Goal: Task Accomplishment & Management: Manage account settings

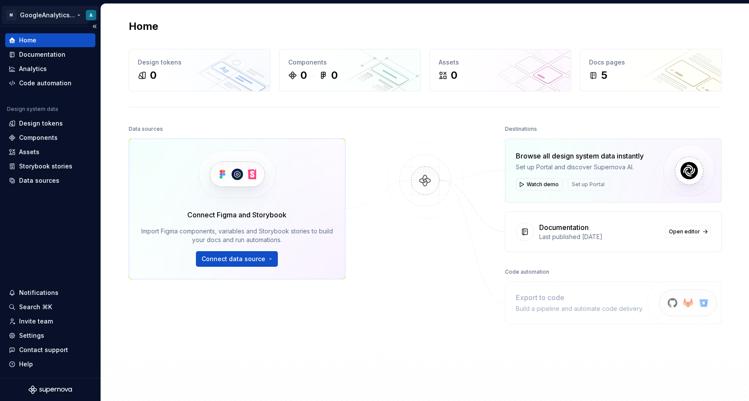
click at [52, 9] on html "M GoogleAnalyticsTests A Home Documentation Analytics Code automation Design sy…" at bounding box center [374, 200] width 749 height 401
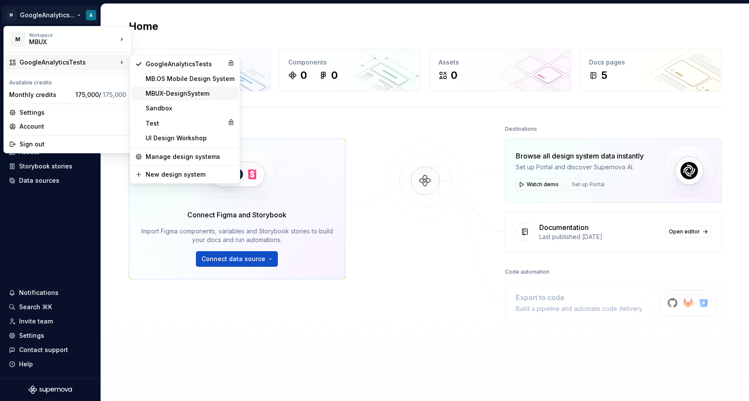
click at [180, 95] on div "MBUX-DesignSystem" at bounding box center [190, 93] width 89 height 9
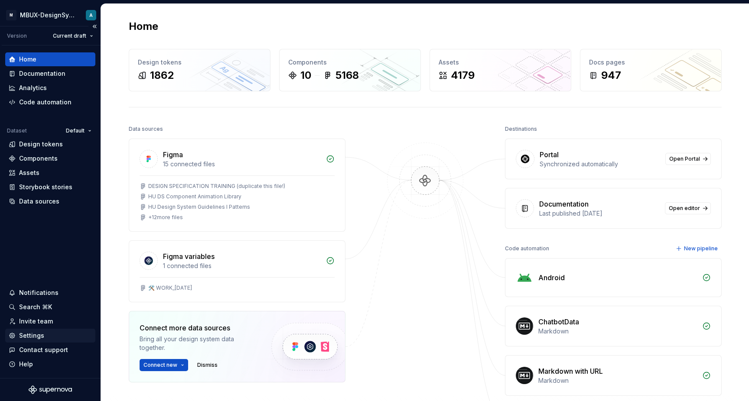
click at [44, 332] on div "Settings" at bounding box center [50, 335] width 83 height 9
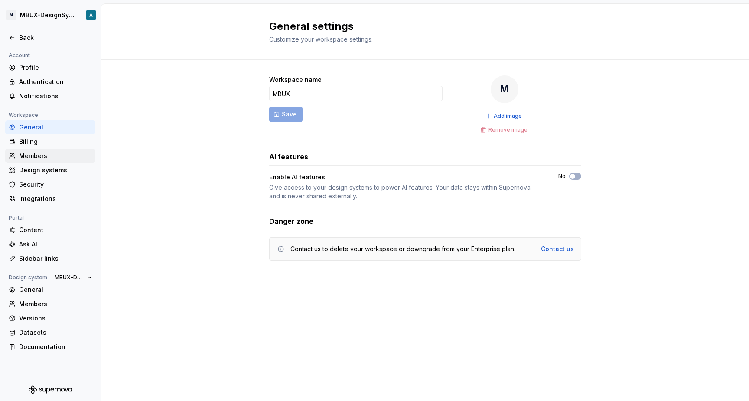
click at [69, 150] on div "Members" at bounding box center [50, 156] width 90 height 14
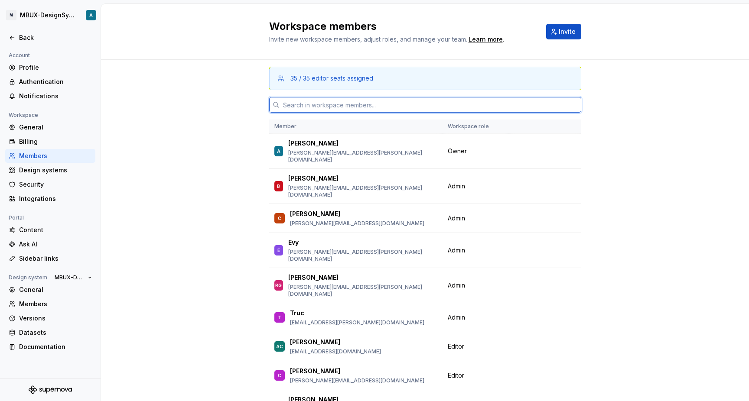
click at [381, 104] on input "text" at bounding box center [429, 105] width 301 height 16
paste input "[PERSON_NAME]"
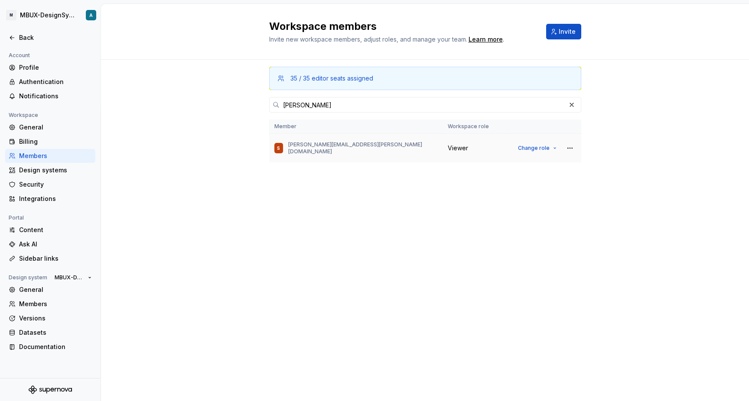
click at [465, 151] on span "Viewer" at bounding box center [457, 148] width 20 height 9
click at [524, 146] on span "Change role" at bounding box center [534, 148] width 32 height 7
click at [581, 235] on div "35 / 35 editor seats assigned [PERSON_NAME] Member Workspace role S [PERSON_NAM…" at bounding box center [425, 230] width 648 height 341
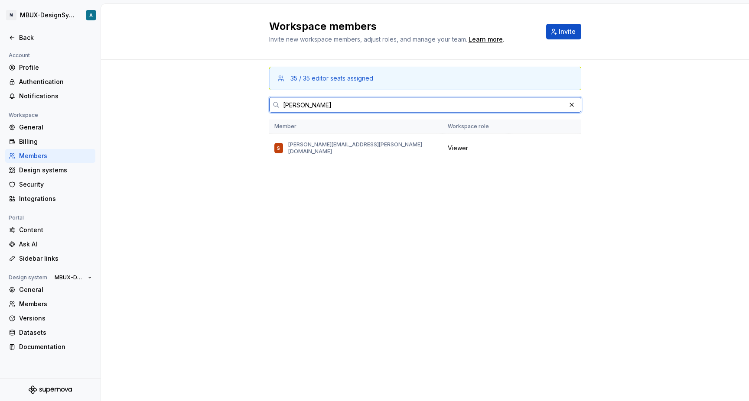
click at [391, 106] on input "[PERSON_NAME]" at bounding box center [422, 105] width 286 height 16
paste input "Badal"
type input "Badal"
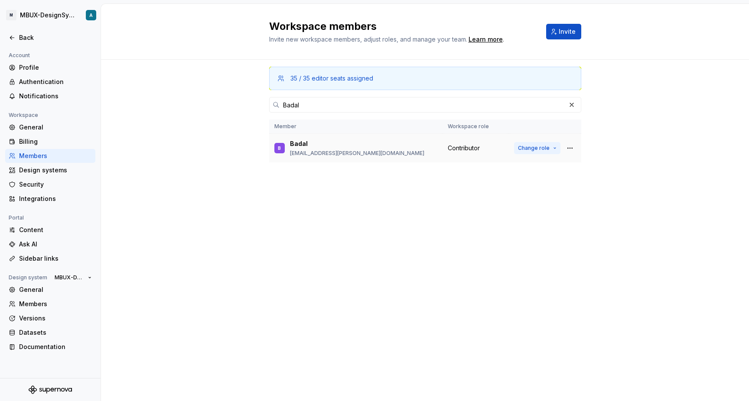
click at [534, 149] on span "Change role" at bounding box center [534, 148] width 32 height 7
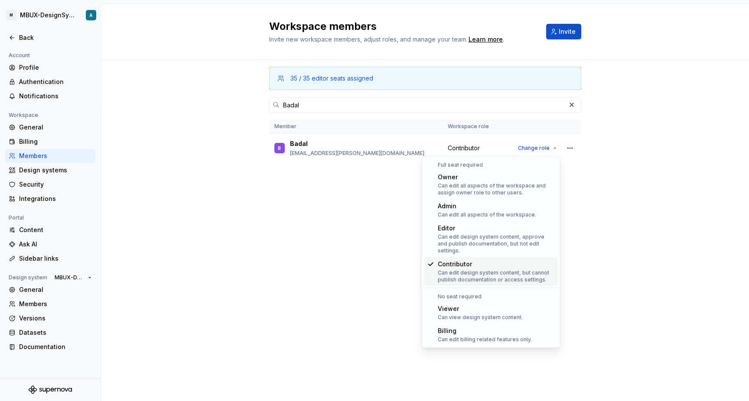
click at [386, 227] on div "35 / 35 editor seats assigned Badal Member Workspace role B Badal [EMAIL_ADDRES…" at bounding box center [425, 214] width 312 height 308
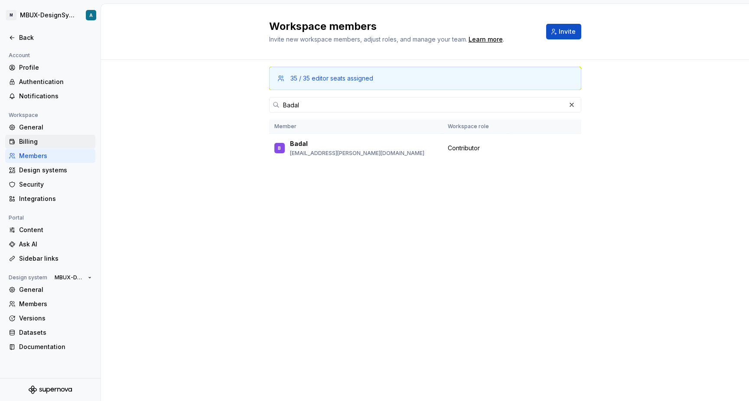
click at [49, 143] on div "Billing" at bounding box center [55, 141] width 73 height 9
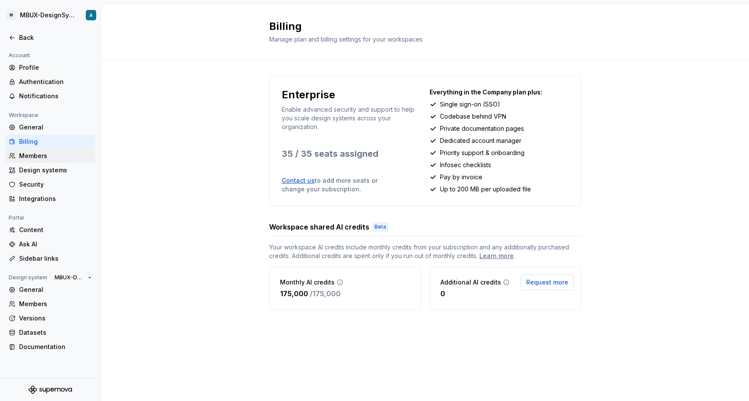
click at [81, 155] on div "Members" at bounding box center [55, 156] width 73 height 9
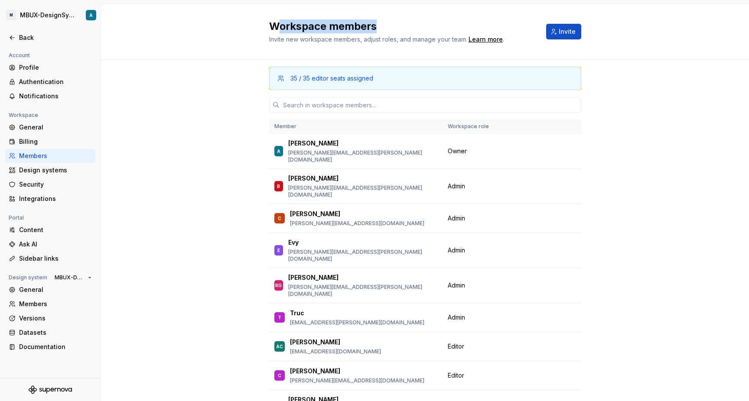
drag, startPoint x: 276, startPoint y: 29, endPoint x: 385, endPoint y: 33, distance: 108.8
click at [385, 33] on div "Workspace members Invite new workspace members, adjust roles, and manage your t…" at bounding box center [402, 31] width 266 height 24
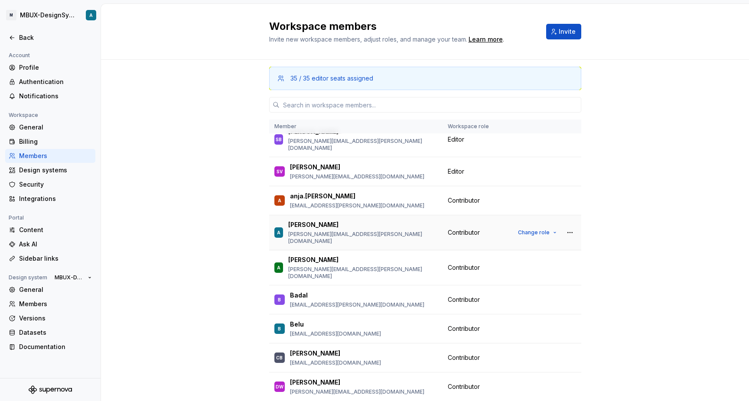
scroll to position [633, 0]
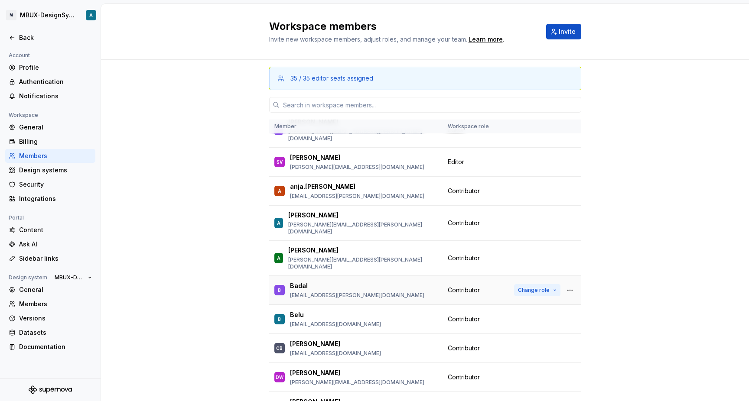
click at [541, 287] on span "Change role" at bounding box center [534, 290] width 32 height 7
click at [264, 315] on div "35 / 35 editor seats assigned Member Workspace role A [PERSON_NAME] [PERSON_NAM…" at bounding box center [425, 258] width 648 height 397
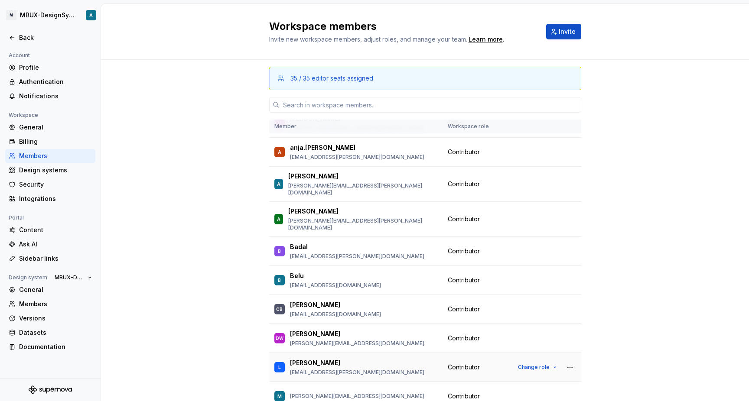
scroll to position [673, 0]
click at [301, 75] on div "35 / 35 editor seats assigned" at bounding box center [331, 78] width 83 height 9
click at [232, 136] on div "35 / 35 editor seats assigned Member Workspace role A [PERSON_NAME] [PERSON_NAM…" at bounding box center [425, 258] width 648 height 397
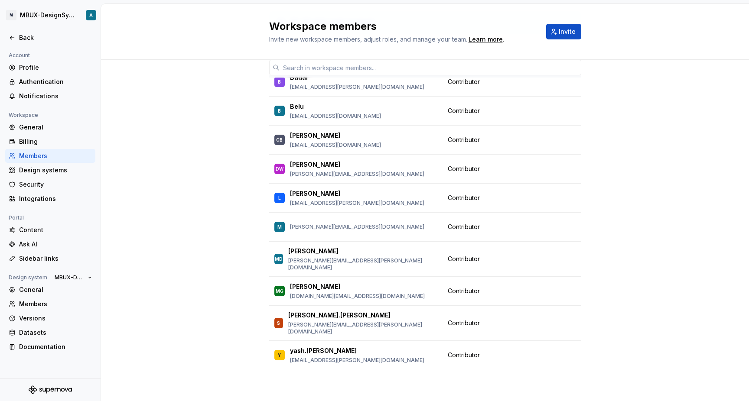
scroll to position [788, 0]
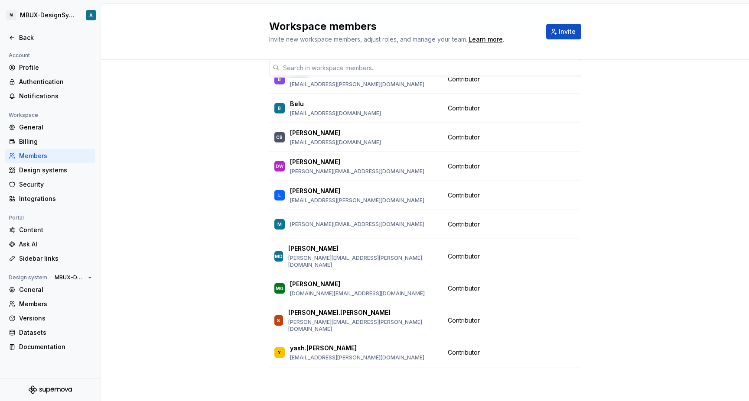
drag, startPoint x: 365, startPoint y: 289, endPoint x: 353, endPoint y: 289, distance: 12.1
click at [361, 373] on div "[PERSON_NAME]" at bounding box center [357, 377] width 134 height 9
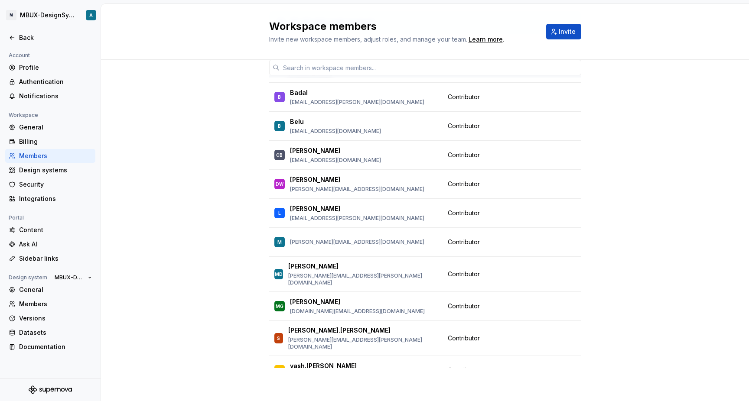
scroll to position [770, 0]
click at [376, 69] on input "text" at bounding box center [429, 68] width 301 height 16
click at [251, 233] on div "35 / 35 editor seats assigned Member Workspace role A [PERSON_NAME] [PERSON_NAM…" at bounding box center [425, 202] width 648 height 397
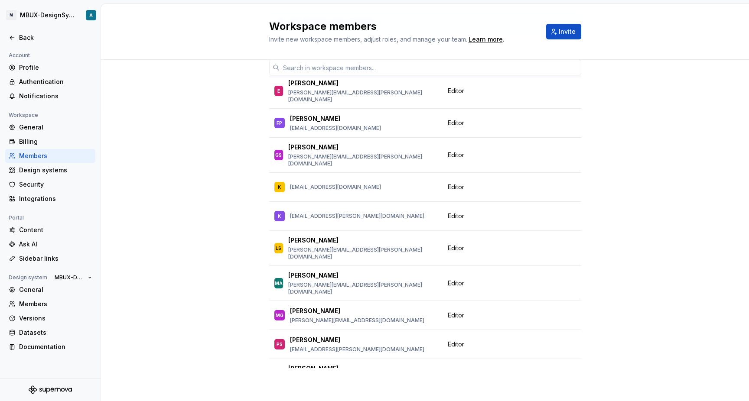
scroll to position [290, 0]
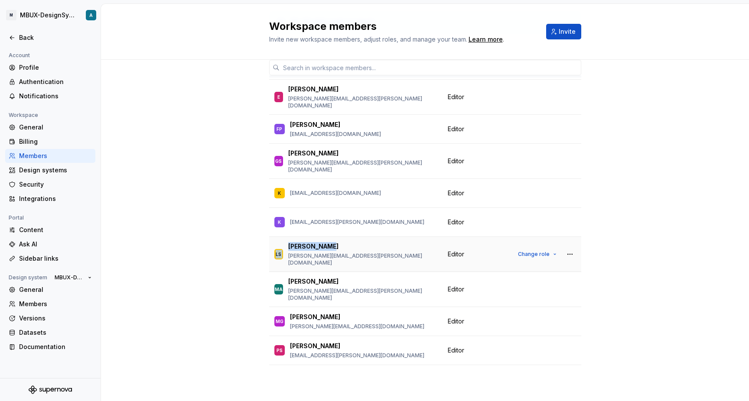
drag, startPoint x: 324, startPoint y: 204, endPoint x: 283, endPoint y: 200, distance: 41.3
click at [283, 242] on div "LS [PERSON_NAME] [EMAIL_ADDRESS][DOMAIN_NAME]" at bounding box center [355, 254] width 163 height 24
click at [307, 242] on p "[PERSON_NAME]" at bounding box center [313, 246] width 50 height 9
drag, startPoint x: 290, startPoint y: 202, endPoint x: 328, endPoint y: 202, distance: 37.7
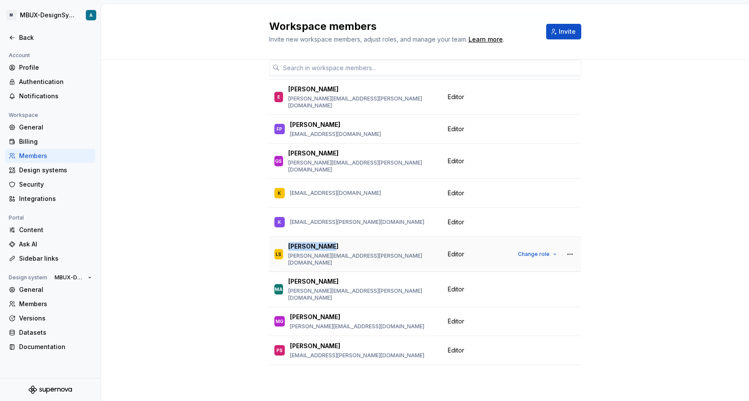
click at [328, 242] on div "[PERSON_NAME]" at bounding box center [362, 246] width 149 height 9
copy p "[PERSON_NAME]"
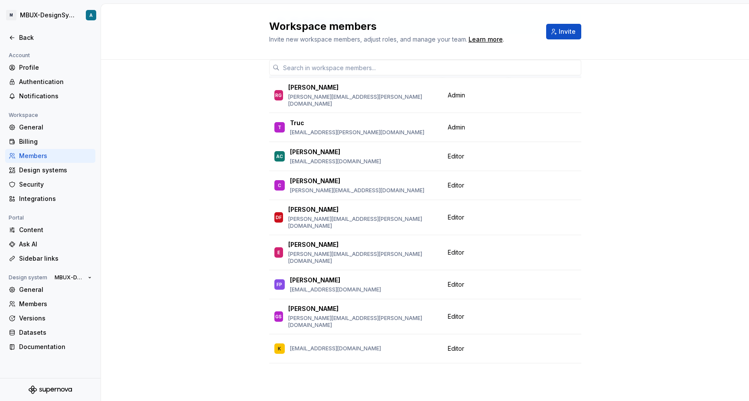
scroll to position [132, 0]
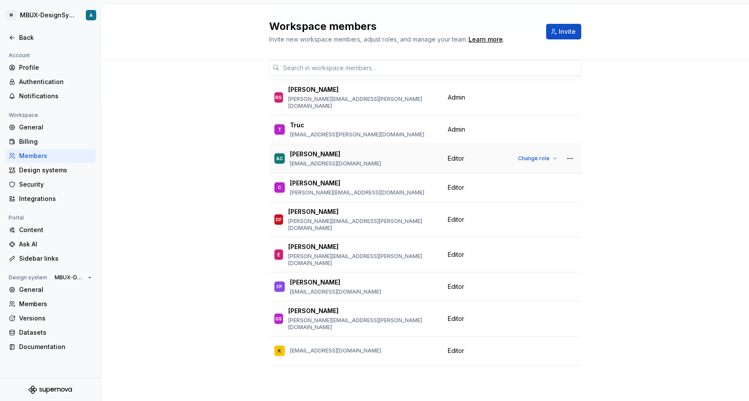
click at [334, 150] on p "[PERSON_NAME]" at bounding box center [315, 154] width 50 height 9
copy p "[PERSON_NAME]"
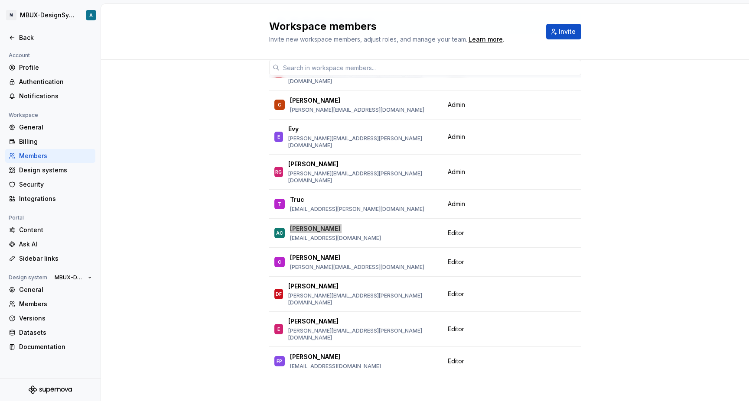
scroll to position [56, 0]
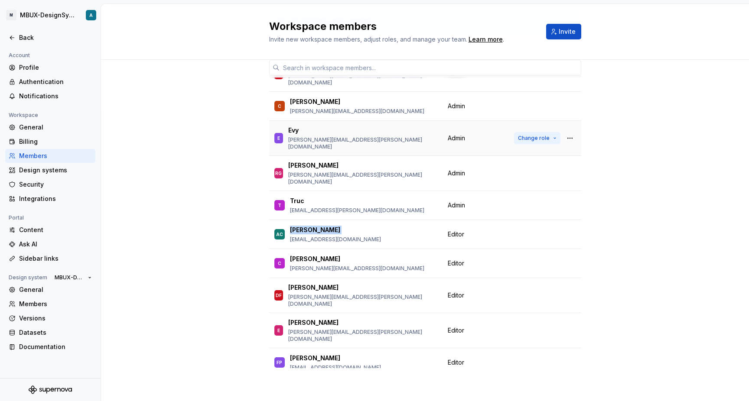
click at [522, 135] on span "Change role" at bounding box center [534, 138] width 32 height 7
click at [490, 121] on td "Admin" at bounding box center [475, 138] width 66 height 35
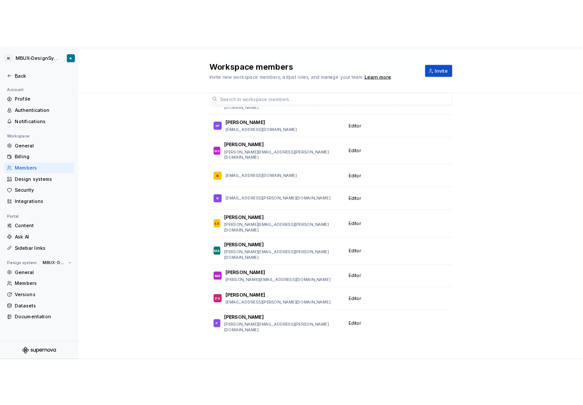
scroll to position [0, 0]
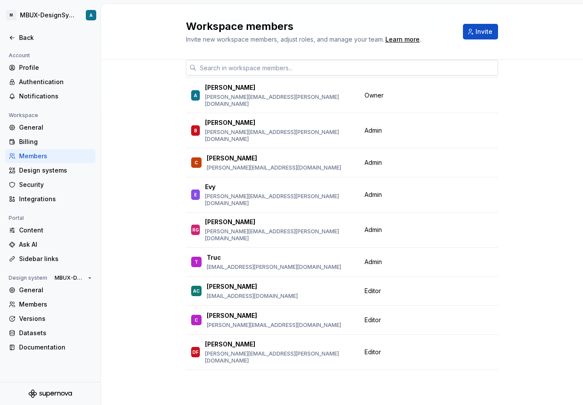
click at [253, 63] on input "text" at bounding box center [346, 68] width 301 height 16
paste input "[PERSON_NAME]"
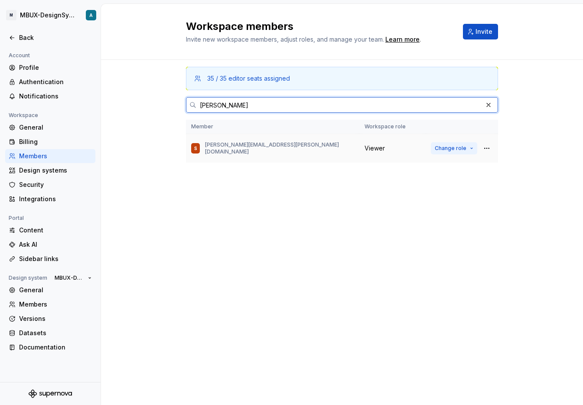
type input "[PERSON_NAME]"
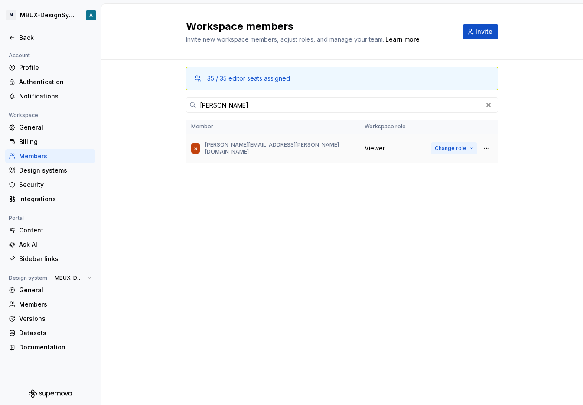
click at [448, 150] on span "Change role" at bounding box center [450, 148] width 32 height 7
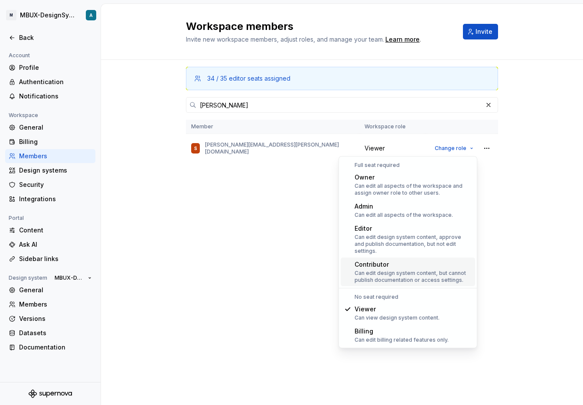
click at [421, 260] on div "Contributor" at bounding box center [412, 264] width 117 height 9
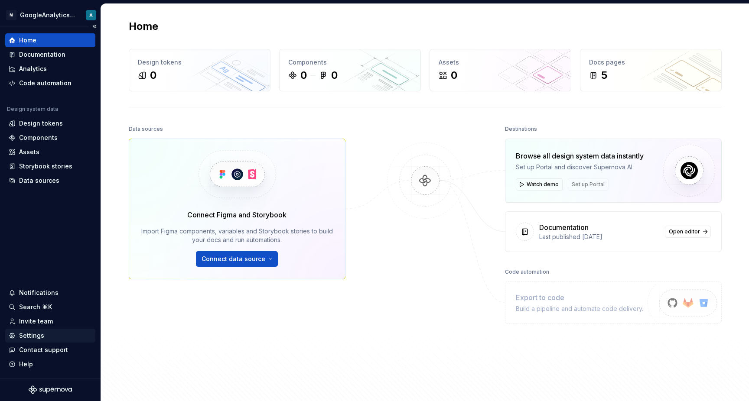
click at [45, 339] on div "Settings" at bounding box center [50, 335] width 83 height 9
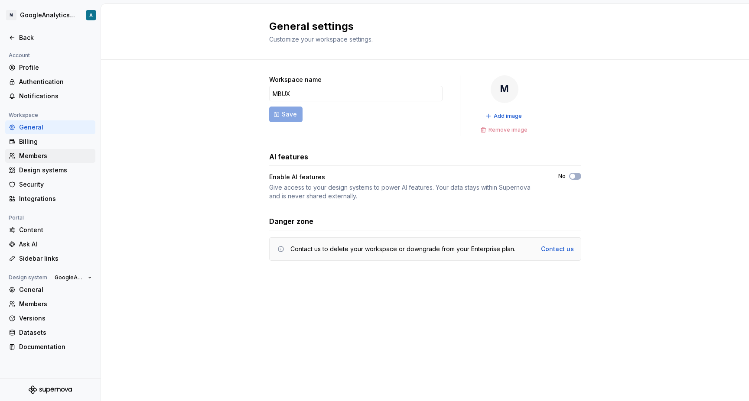
click at [62, 150] on div "Members" at bounding box center [50, 156] width 90 height 14
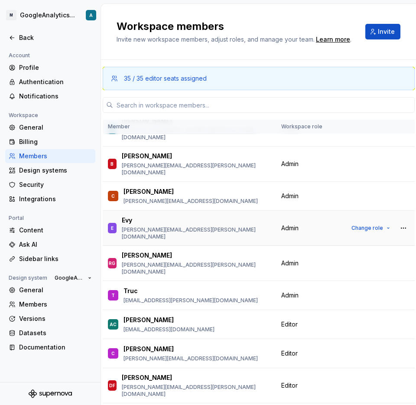
scroll to position [34, 0]
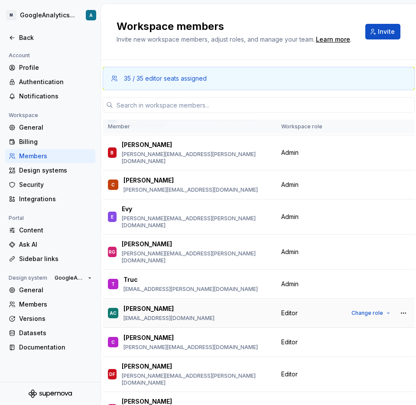
click at [155, 314] on p "[EMAIL_ADDRESS][DOMAIN_NAME]" at bounding box center [168, 317] width 91 height 7
copy p "[EMAIL_ADDRESS][DOMAIN_NAME]"
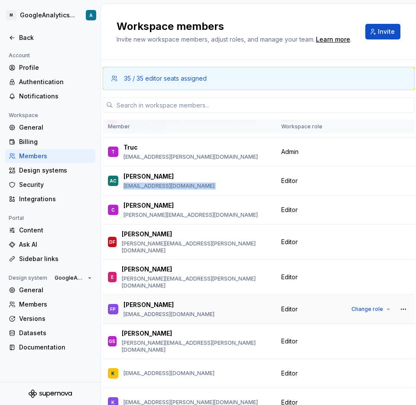
scroll to position [214, 0]
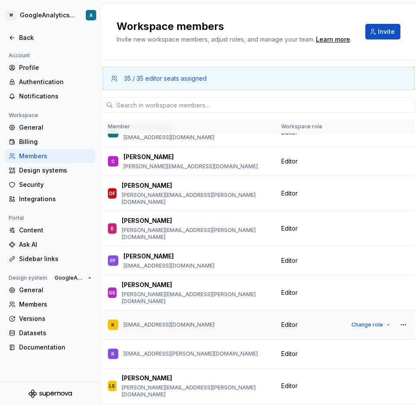
click at [188, 315] on div "K katja.rather@mercedes-benz.com" at bounding box center [189, 324] width 163 height 18
click at [188, 321] on p "[EMAIL_ADDRESS][DOMAIN_NAME]" at bounding box center [168, 324] width 91 height 7
copy p "[EMAIL_ADDRESS][DOMAIN_NAME]"
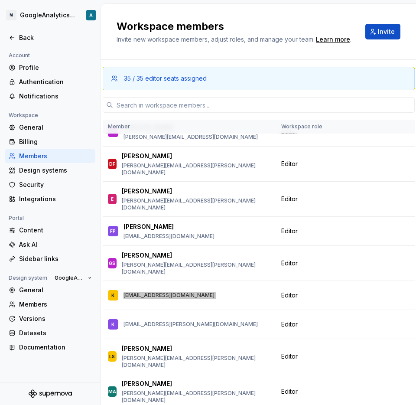
scroll to position [244, 0]
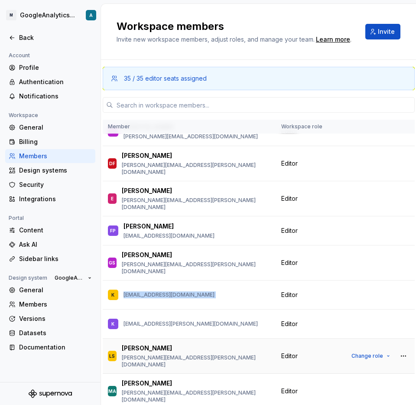
click at [173, 354] on p "[PERSON_NAME][EMAIL_ADDRESS][PERSON_NAME][DOMAIN_NAME]" at bounding box center [196, 361] width 149 height 14
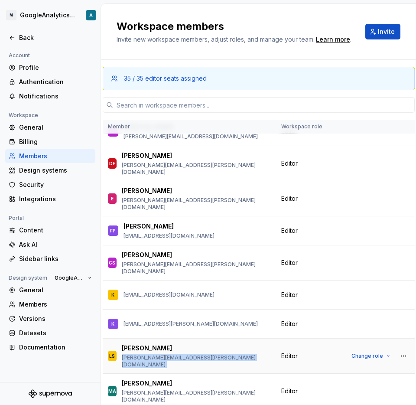
click at [173, 354] on p "[PERSON_NAME][EMAIL_ADDRESS][PERSON_NAME][DOMAIN_NAME]" at bounding box center [196, 361] width 149 height 14
copy p "[PERSON_NAME][EMAIL_ADDRESS][PERSON_NAME][DOMAIN_NAME]"
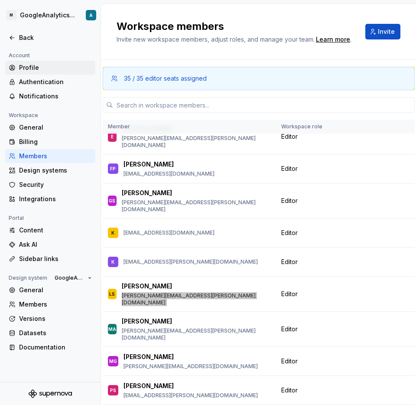
scroll to position [351, 0]
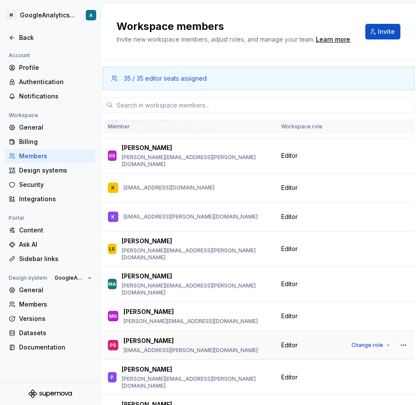
click at [154, 347] on p "[EMAIL_ADDRESS][PERSON_NAME][DOMAIN_NAME]" at bounding box center [190, 350] width 134 height 7
copy p "[EMAIL_ADDRESS][PERSON_NAME][DOMAIN_NAME]"
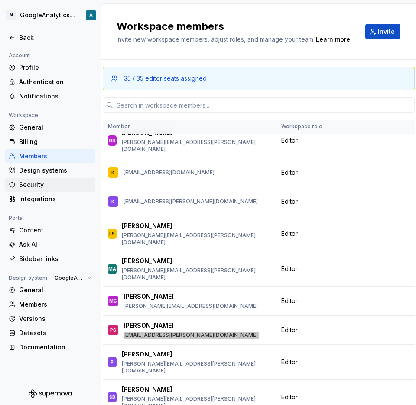
scroll to position [366, 0]
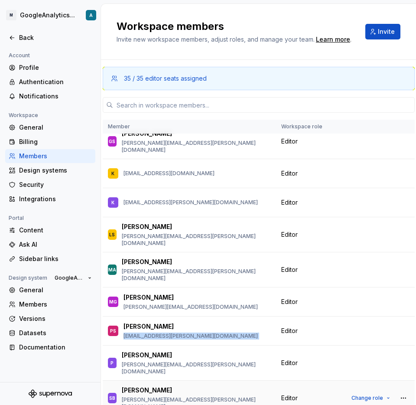
click at [172, 396] on p "[PERSON_NAME][EMAIL_ADDRESS][PERSON_NAME][DOMAIN_NAME]" at bounding box center [196, 403] width 149 height 14
copy p "[PERSON_NAME][EMAIL_ADDRESS][PERSON_NAME][DOMAIN_NAME]"
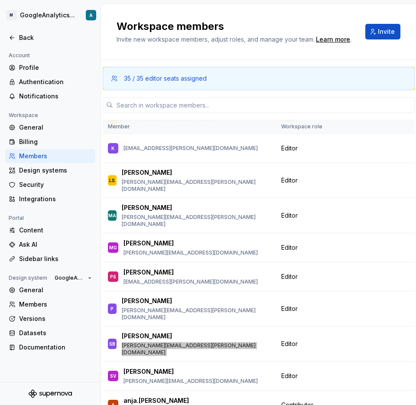
scroll to position [438, 0]
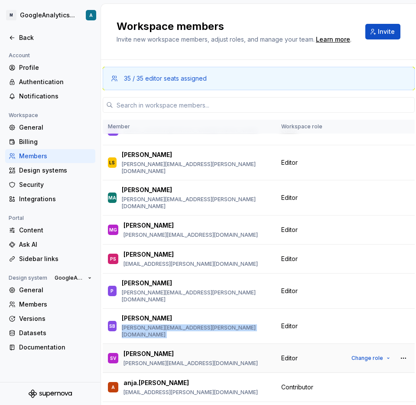
click at [222, 360] on p "[PERSON_NAME][EMAIL_ADDRESS][DOMAIN_NAME]" at bounding box center [190, 363] width 134 height 7
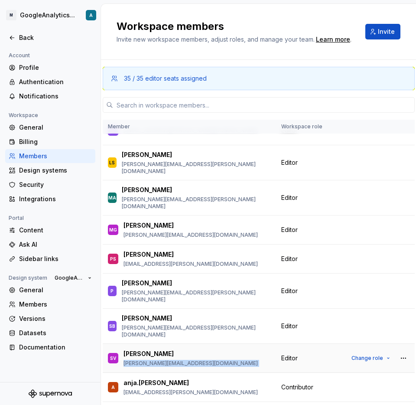
click at [222, 360] on p "[PERSON_NAME][EMAIL_ADDRESS][DOMAIN_NAME]" at bounding box center [190, 363] width 134 height 7
copy p "[PERSON_NAME][EMAIL_ADDRESS][DOMAIN_NAME]"
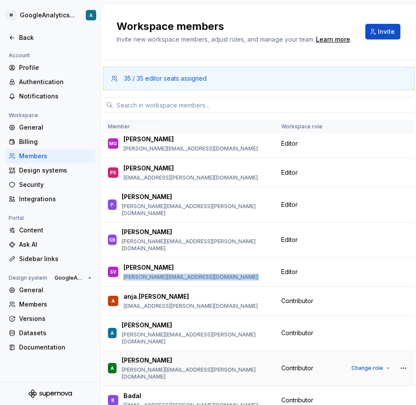
scroll to position [524, 0]
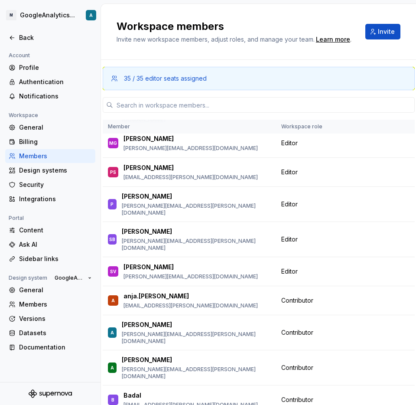
copy p "[EMAIL_ADDRESS][DOMAIN_NAME]"
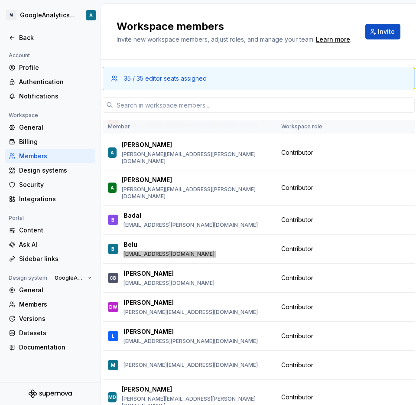
scroll to position [725, 0]
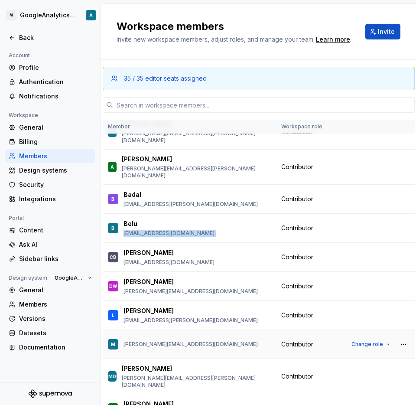
click at [148, 340] on p "[PERSON_NAME][EMAIL_ADDRESS][DOMAIN_NAME]" at bounding box center [190, 343] width 134 height 7
copy p "[PERSON_NAME][EMAIL_ADDRESS][DOMAIN_NAME]"
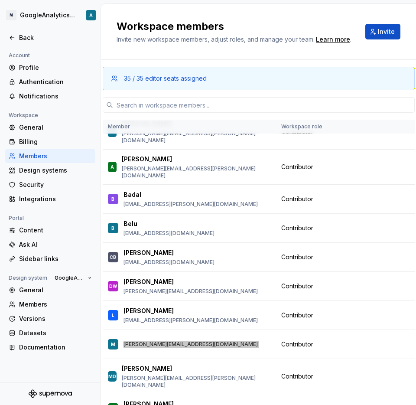
scroll to position [753, 0]
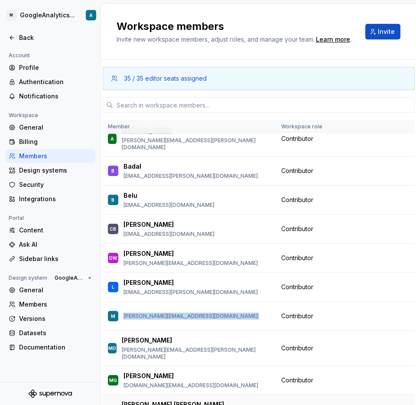
click at [157, 400] on p "[PERSON_NAME].[PERSON_NAME]" at bounding box center [173, 404] width 102 height 9
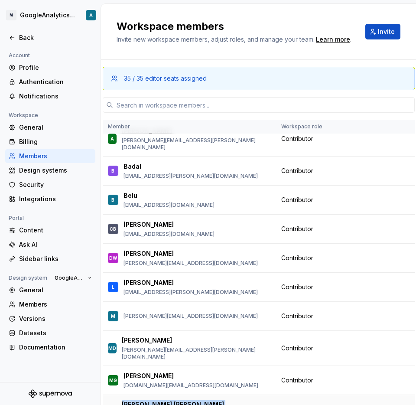
click at [157, 400] on p "[PERSON_NAME].[PERSON_NAME]" at bounding box center [173, 404] width 102 height 9
copy p "[PERSON_NAME][EMAIL_ADDRESS][PERSON_NAME][DOMAIN_NAME]"
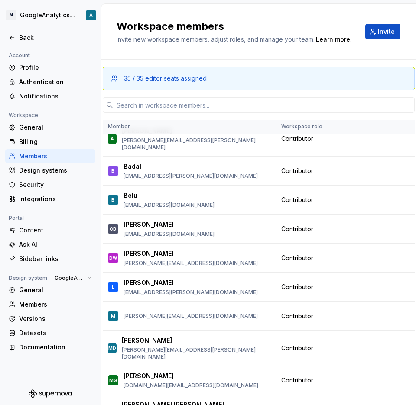
scroll to position [806, 0]
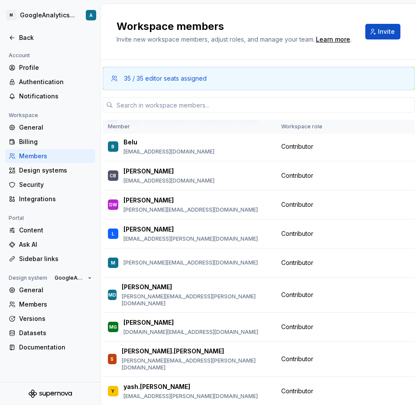
copy p "[PERSON_NAME][EMAIL_ADDRESS][DOMAIN_NAME]"
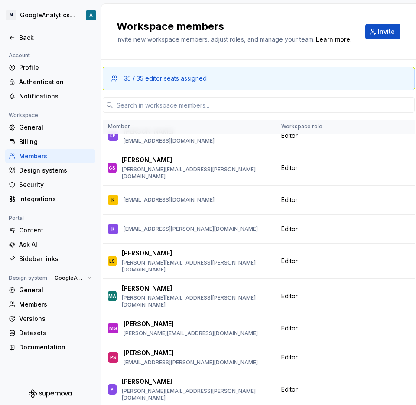
scroll to position [340, 0]
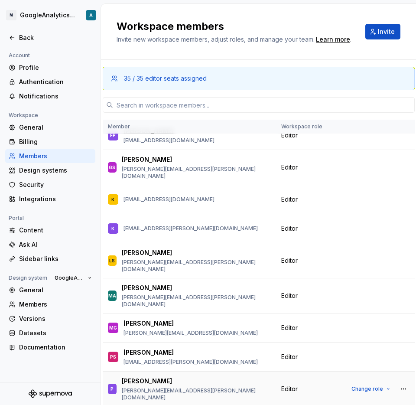
click at [170, 387] on p "[PERSON_NAME][EMAIL_ADDRESS][PERSON_NAME][DOMAIN_NAME]" at bounding box center [196, 394] width 149 height 14
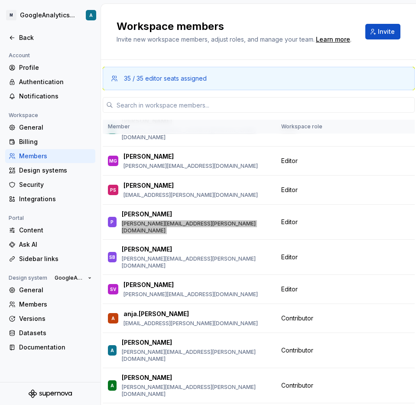
scroll to position [517, 0]
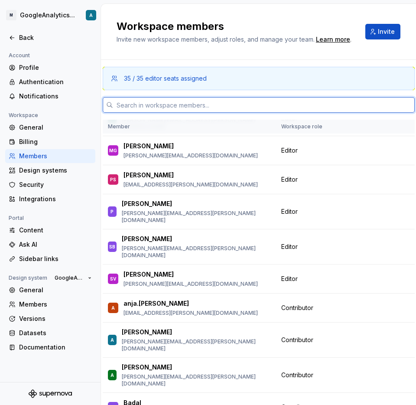
click at [217, 102] on input "text" at bounding box center [263, 105] width 301 height 16
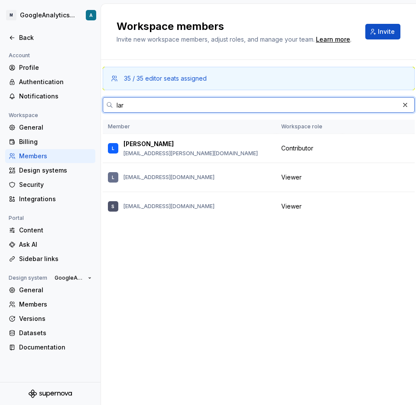
scroll to position [0, 0]
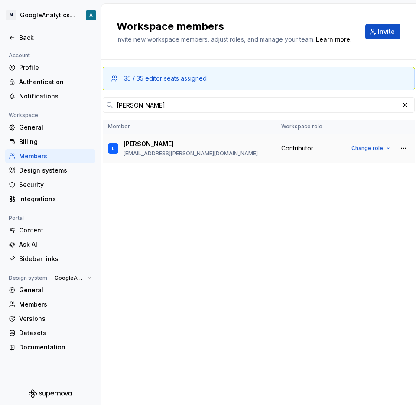
click at [217, 150] on div "L Lara lara.gaisser@mercedes-benz.com" at bounding box center [189, 148] width 163 height 18
drag, startPoint x: 201, startPoint y: 152, endPoint x: 175, endPoint y: 152, distance: 26.4
click at [175, 152] on p "[EMAIL_ADDRESS][PERSON_NAME][DOMAIN_NAME]" at bounding box center [190, 153] width 134 height 7
click at [230, 102] on input "lara" at bounding box center [256, 105] width 286 height 16
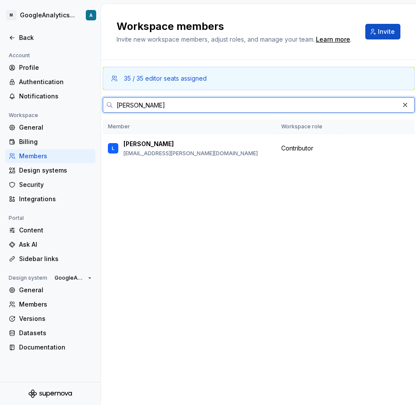
click at [230, 102] on input "lara" at bounding box center [256, 105] width 286 height 16
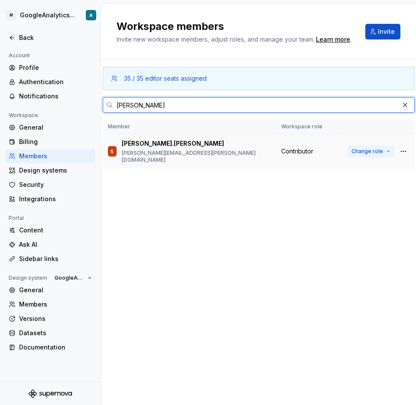
type input "Sierk"
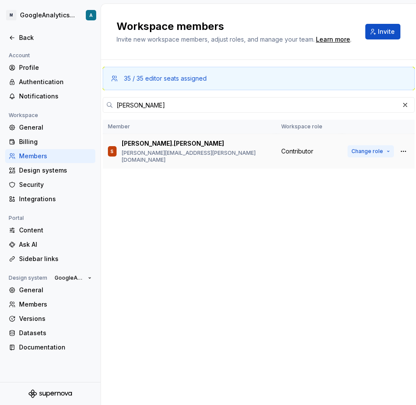
click at [373, 148] on span "Change role" at bounding box center [367, 151] width 32 height 7
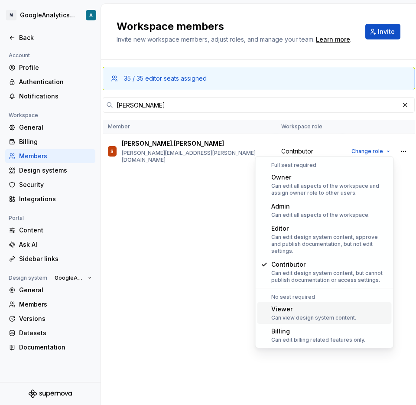
click at [311, 305] on div "Viewer" at bounding box center [313, 309] width 85 height 9
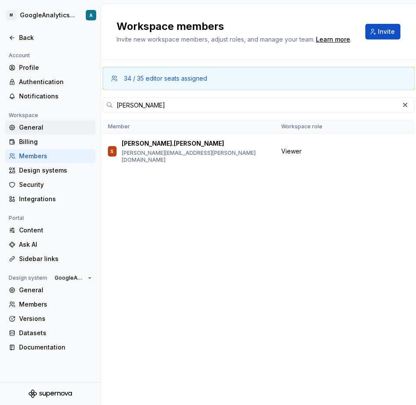
click at [43, 126] on div "General" at bounding box center [55, 127] width 73 height 9
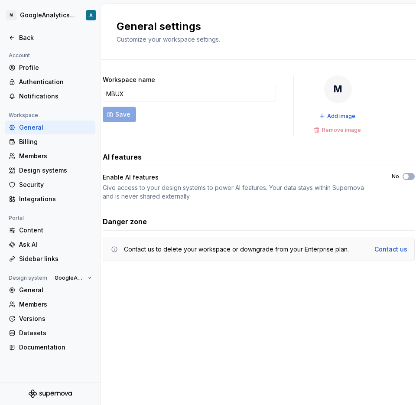
click at [62, 60] on div "Account" at bounding box center [50, 55] width 90 height 10
click at [49, 67] on div "Profile" at bounding box center [55, 67] width 73 height 9
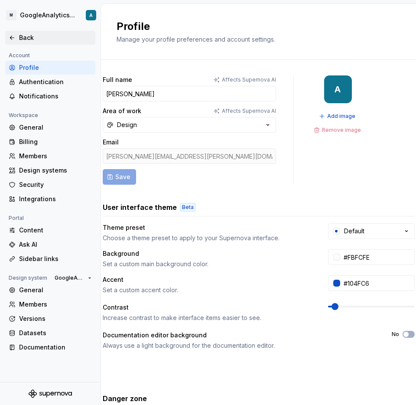
click at [18, 41] on div "Back" at bounding box center [50, 37] width 83 height 9
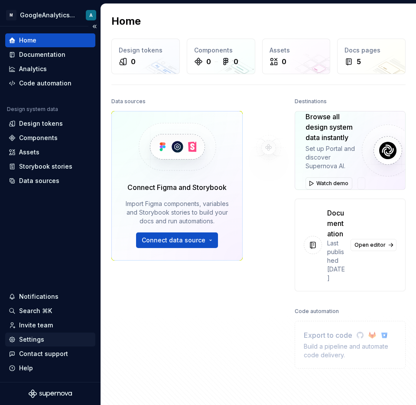
click at [61, 344] on div "Settings" at bounding box center [50, 339] width 90 height 14
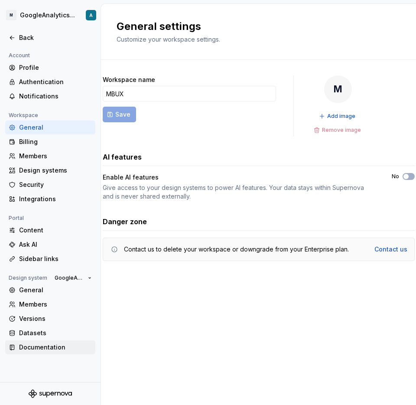
click at [69, 347] on div "Documentation" at bounding box center [55, 347] width 73 height 9
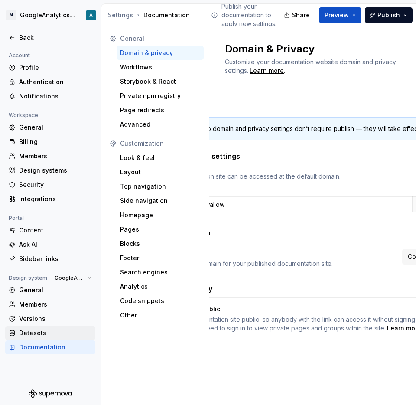
click at [67, 335] on div "Datasets" at bounding box center [55, 332] width 73 height 9
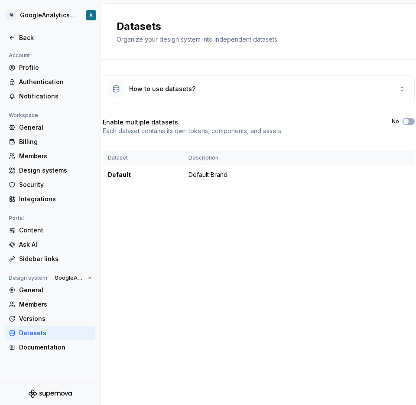
click at [67, 327] on div "Datasets" at bounding box center [50, 333] width 90 height 14
click at [62, 349] on div "Documentation" at bounding box center [55, 347] width 73 height 9
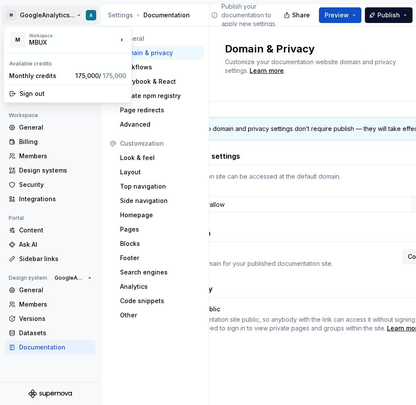
click at [50, 12] on html "M GoogleAnalyticsTests A Back Account Profile Authentication Notifications Work…" at bounding box center [208, 202] width 416 height 405
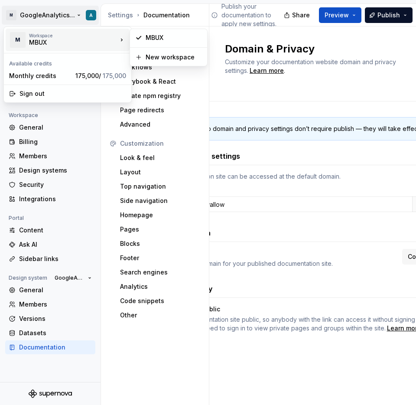
click at [77, 46] on div "M Workspace MBUX" at bounding box center [63, 40] width 108 height 23
click at [52, 37] on div "Workspace" at bounding box center [73, 35] width 88 height 5
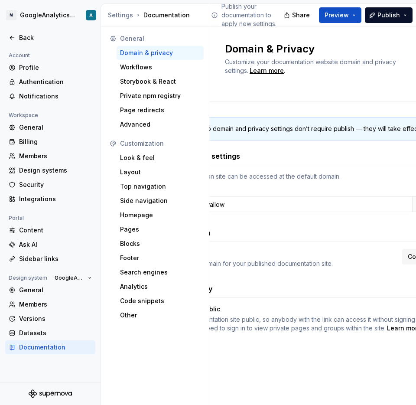
click at [29, 226] on html "M GoogleAnalyticsTests A Back Account Profile Authentication Notifications Work…" at bounding box center [208, 202] width 416 height 405
click at [31, 295] on div "General" at bounding box center [50, 290] width 90 height 14
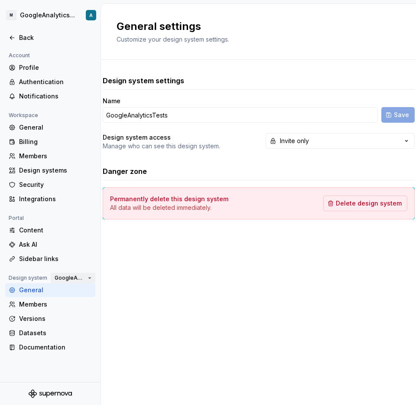
click at [68, 282] on button "GoogleAnalyticsTests" at bounding box center [73, 278] width 45 height 12
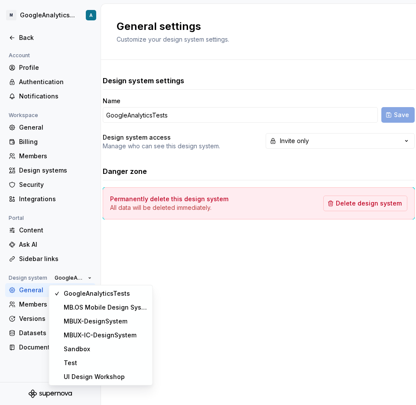
click at [199, 361] on div "General settings Customize your design system settings. Design system settings …" at bounding box center [258, 204] width 315 height 401
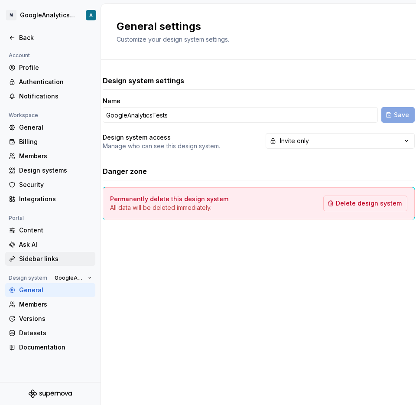
click at [58, 262] on div "Sidebar links" at bounding box center [55, 258] width 73 height 9
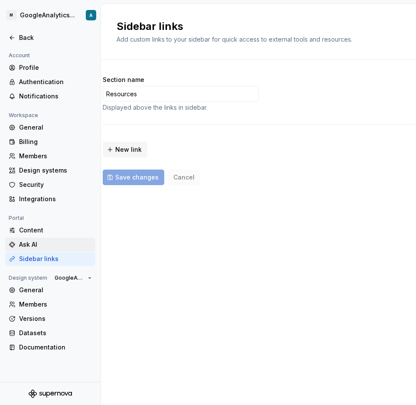
click at [59, 244] on div "Ask AI" at bounding box center [55, 244] width 73 height 9
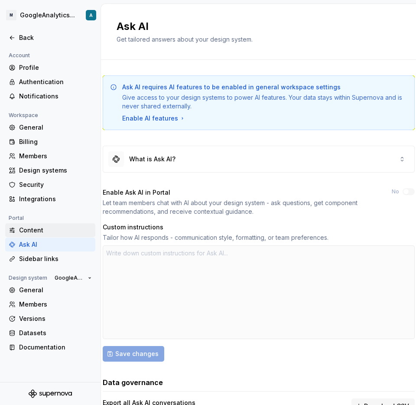
type textarea "*"
click at [63, 226] on div "Content" at bounding box center [55, 230] width 73 height 9
